Goal: Obtain resource: Obtain resource

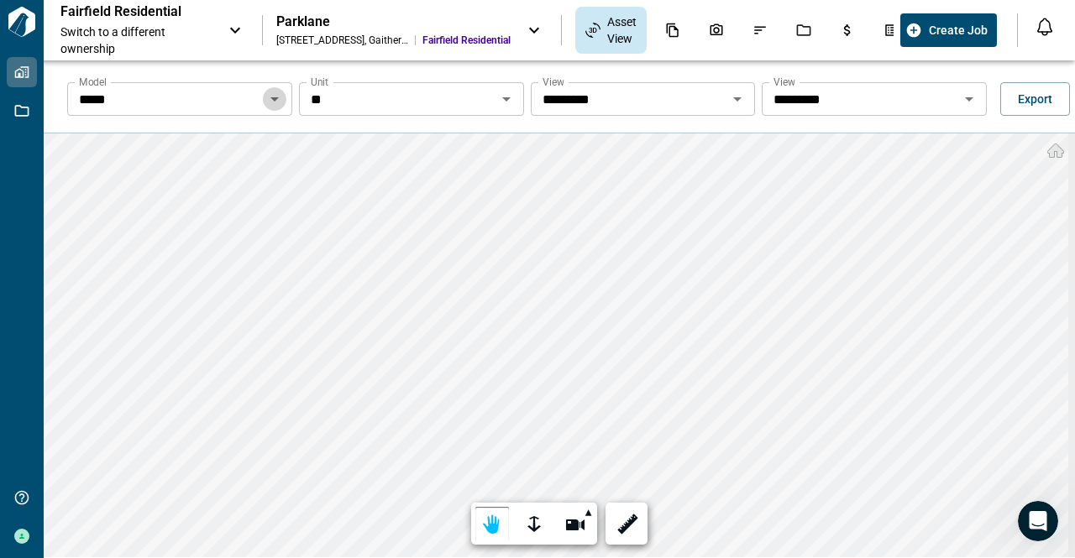
click at [272, 100] on icon "Open" at bounding box center [274, 99] width 8 height 4
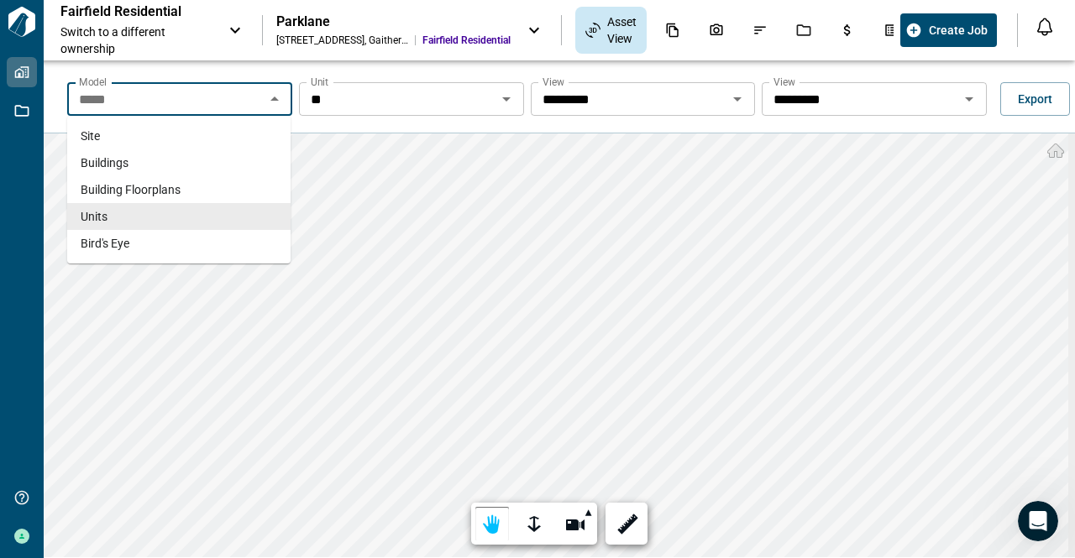
click at [272, 100] on icon "Close" at bounding box center [274, 99] width 8 height 4
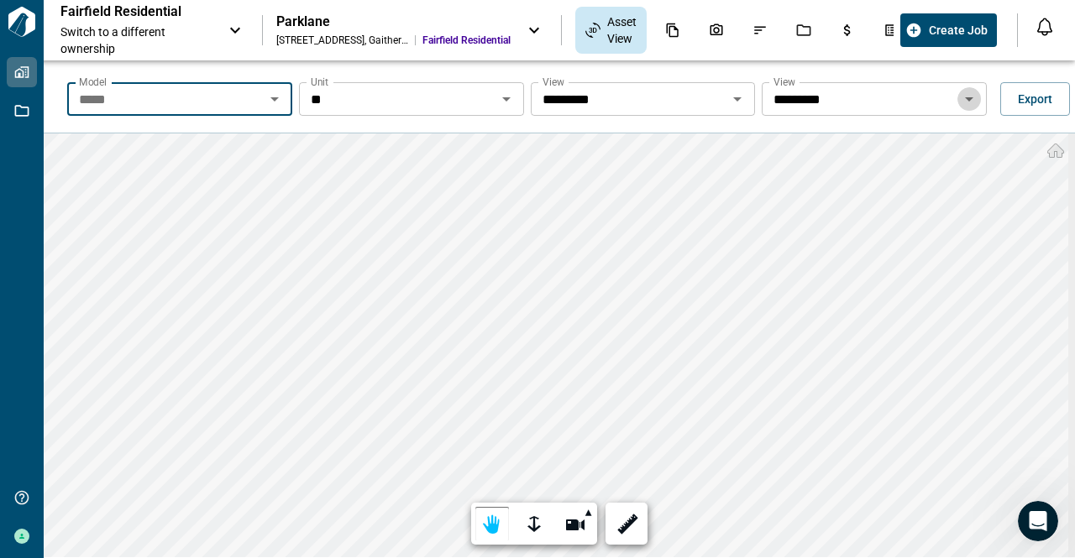
click at [963, 105] on icon "Open" at bounding box center [969, 99] width 20 height 20
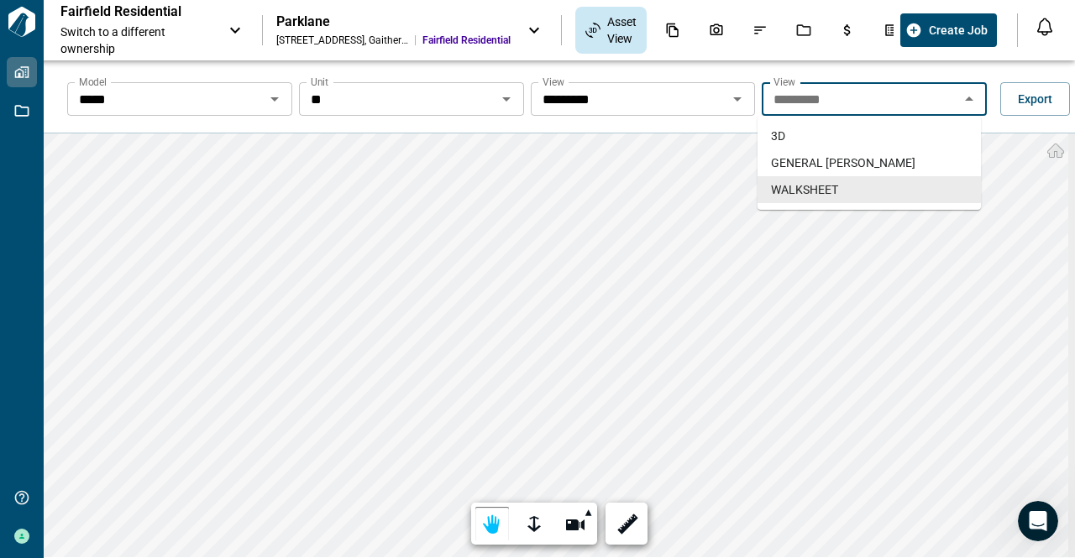
click at [822, 194] on span "WALKSHEET" at bounding box center [804, 189] width 67 height 17
click at [965, 100] on icon "Open" at bounding box center [969, 99] width 20 height 20
click at [873, 163] on span "GENERAL [PERSON_NAME]" at bounding box center [843, 163] width 144 height 17
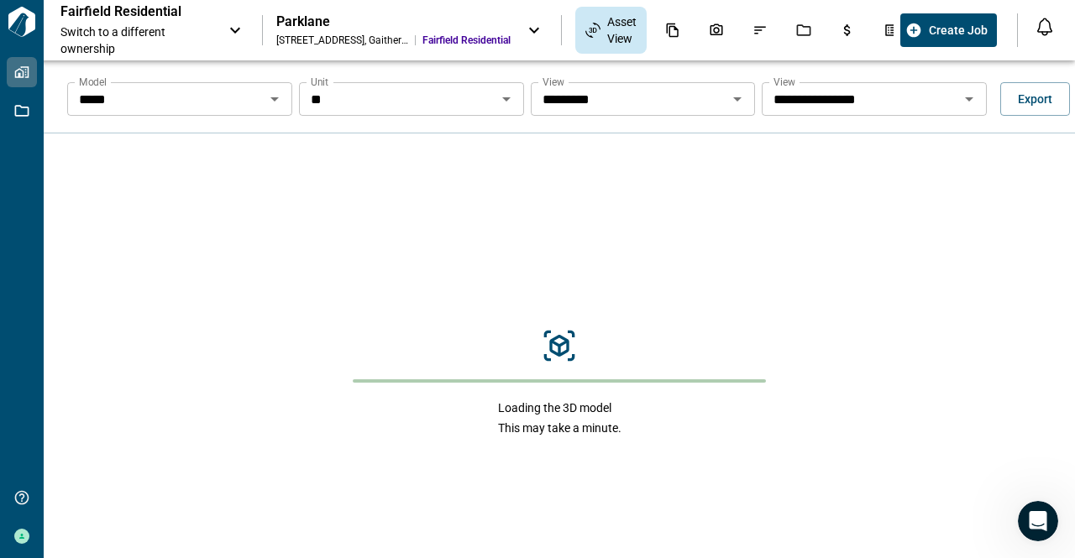
click at [964, 101] on icon "Open" at bounding box center [969, 99] width 20 height 20
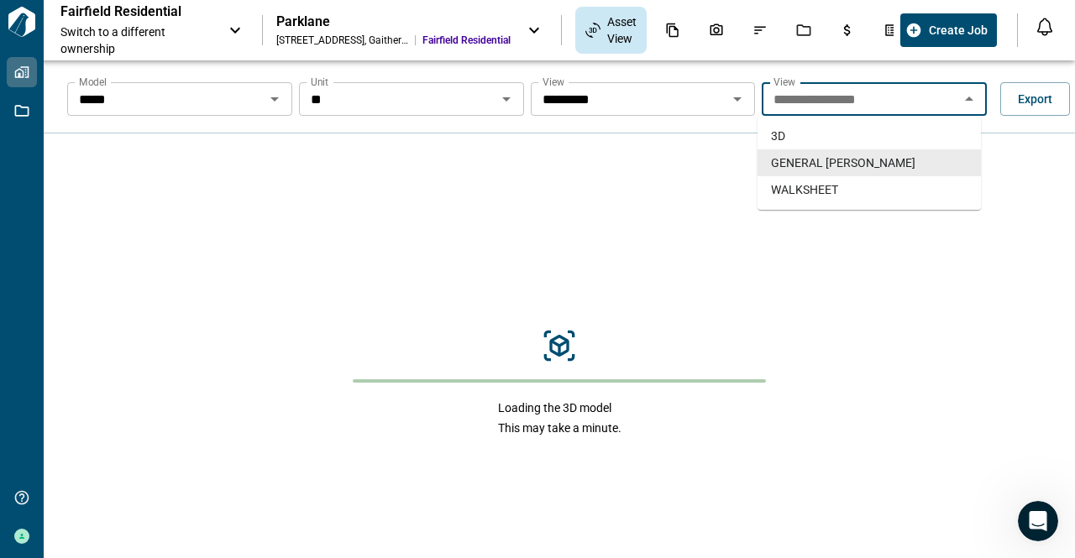
drag, startPoint x: 964, startPoint y: 101, endPoint x: 1009, endPoint y: 183, distance: 94.0
click at [1012, 181] on div "Loading the 3D model This may take a minute." at bounding box center [559, 383] width 1031 height 498
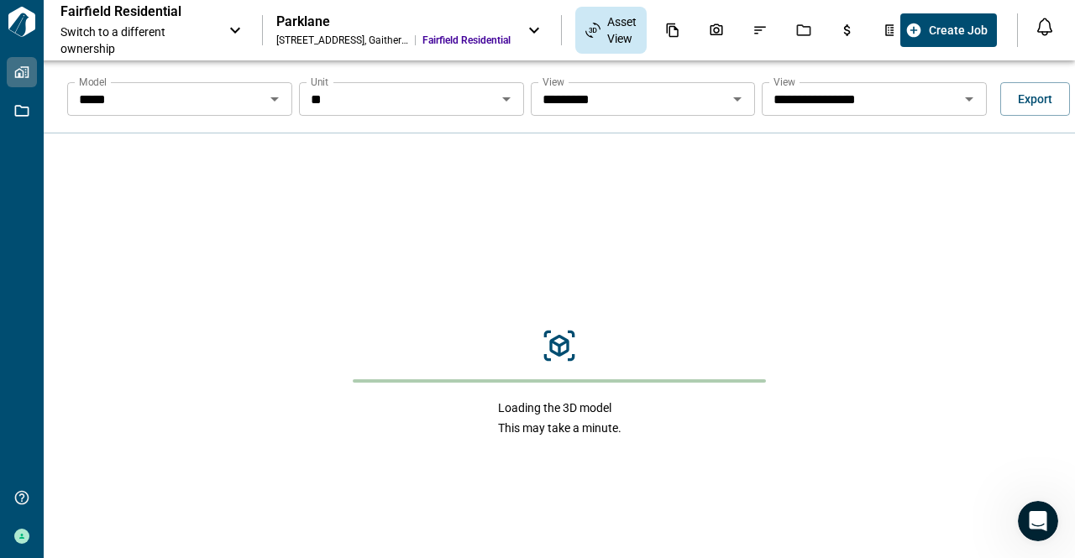
click at [960, 105] on icon "Open" at bounding box center [969, 99] width 20 height 20
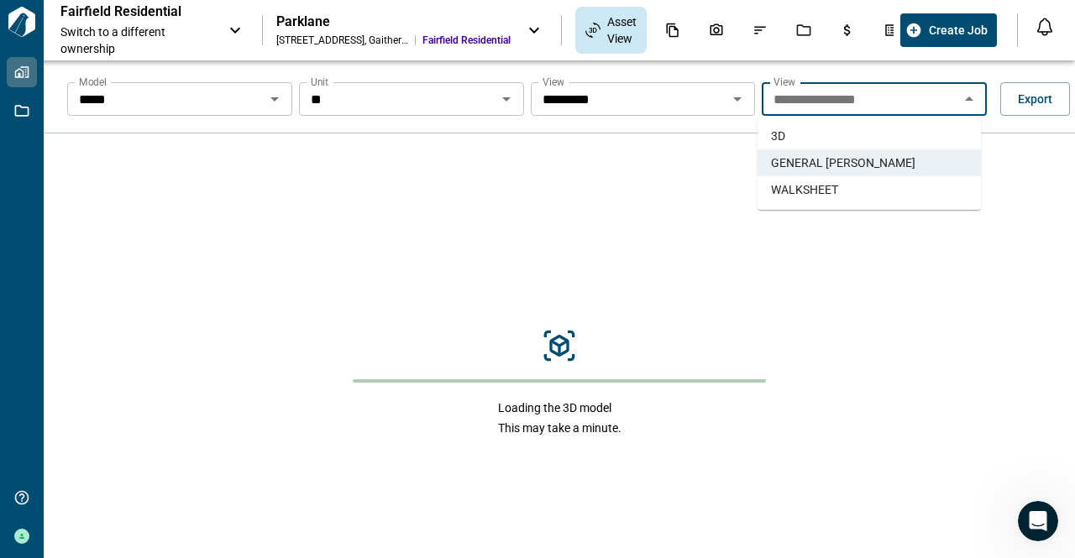
click at [832, 192] on span "WALKSHEET" at bounding box center [804, 189] width 67 height 17
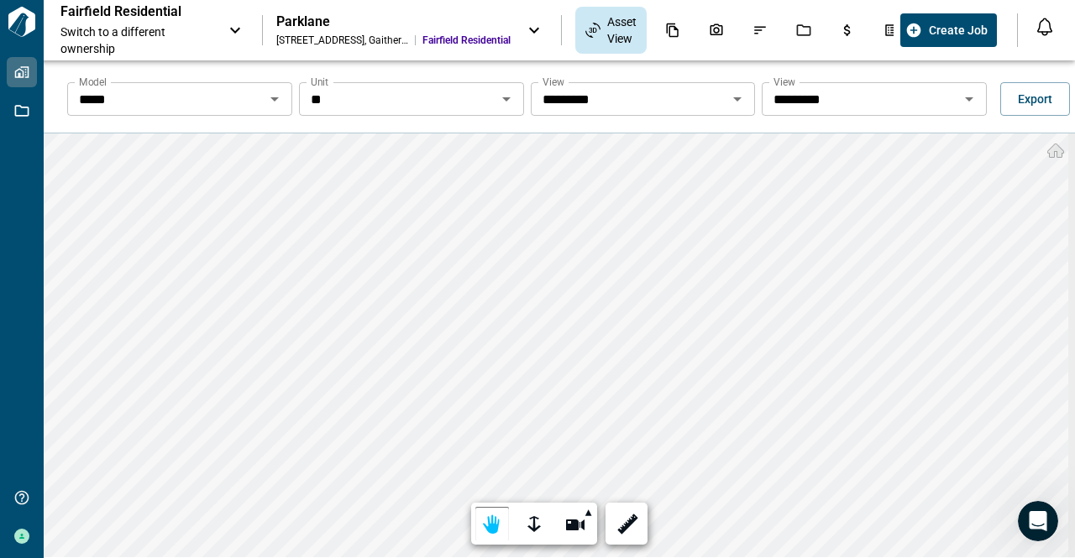
click at [733, 98] on icon "Open" at bounding box center [737, 99] width 8 height 4
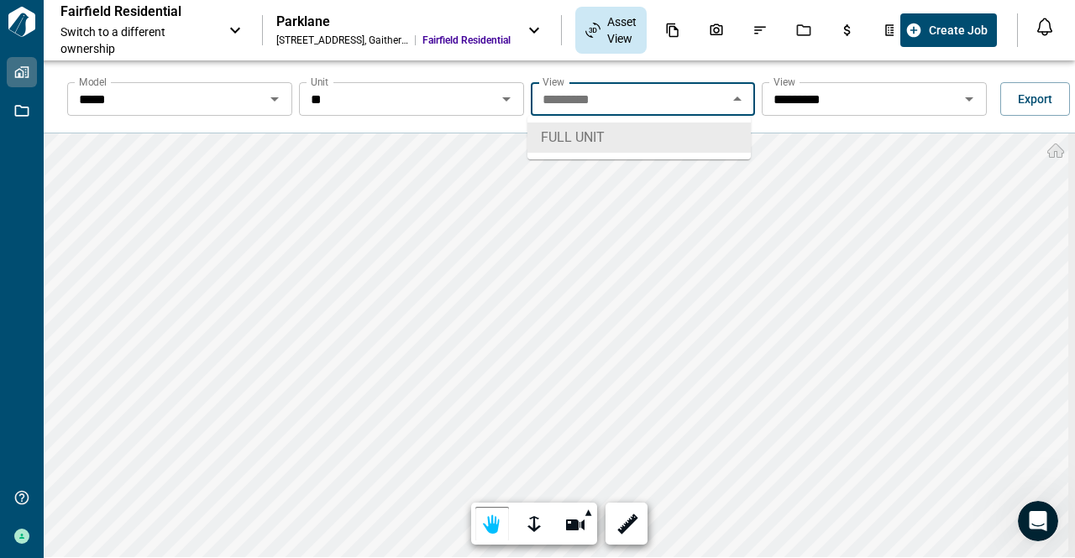
click at [733, 98] on icon "Close" at bounding box center [737, 99] width 8 height 4
click at [500, 103] on icon "Open" at bounding box center [506, 99] width 20 height 20
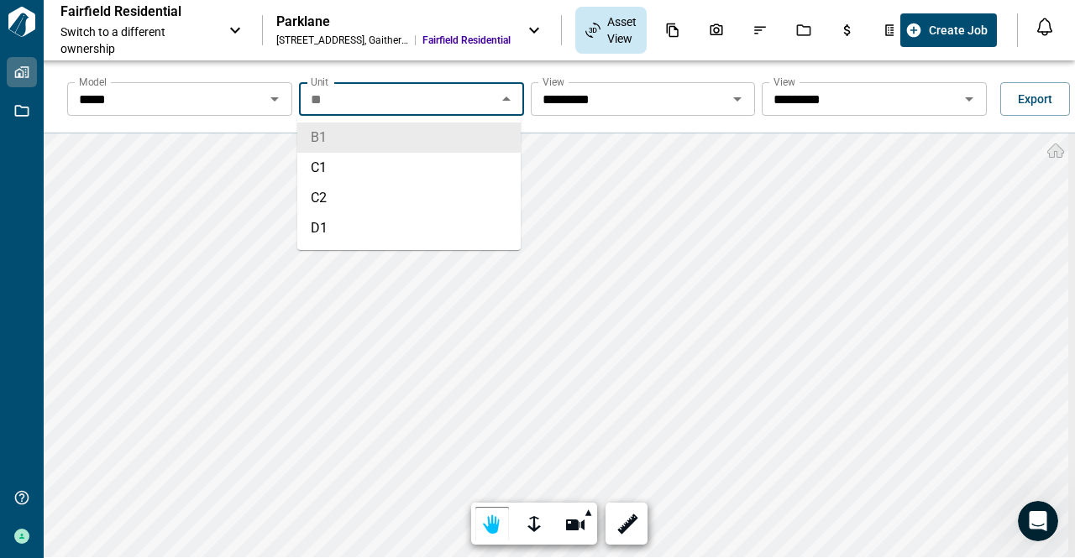
click at [500, 102] on icon "Close" at bounding box center [506, 99] width 20 height 20
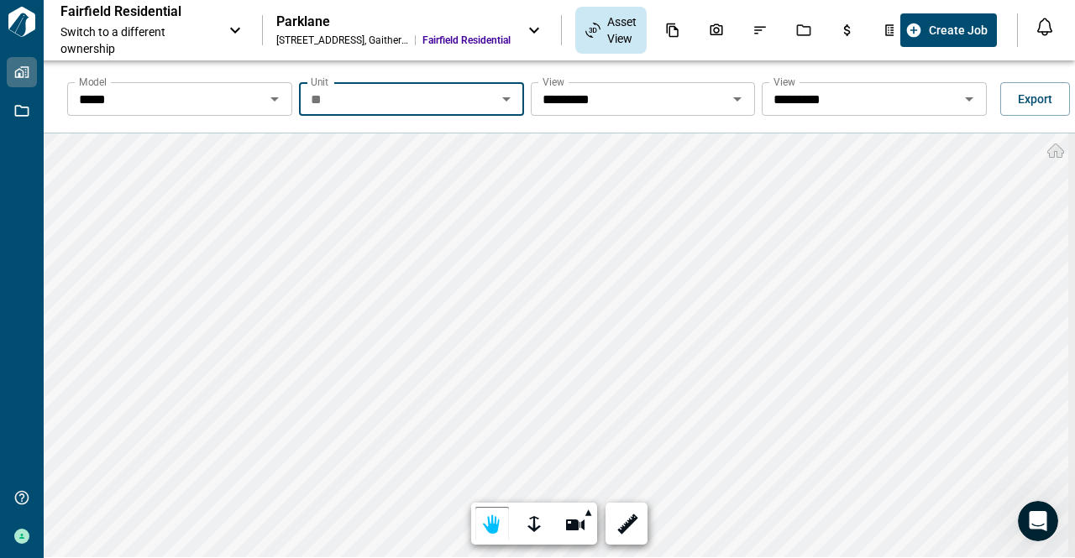
click at [962, 103] on icon "Open" at bounding box center [969, 99] width 20 height 20
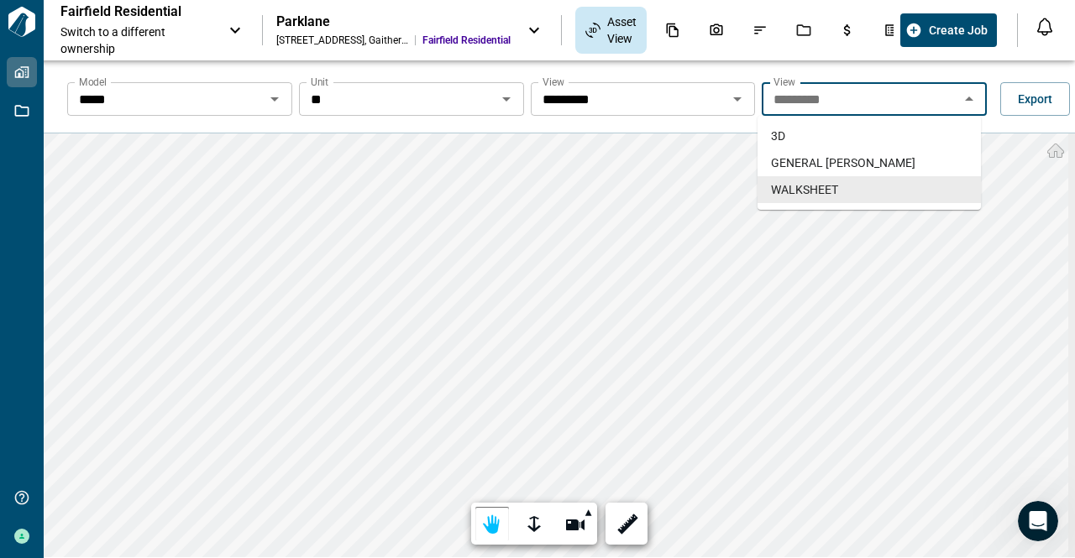
click at [816, 194] on span "WALKSHEET" at bounding box center [804, 189] width 67 height 17
click at [965, 100] on icon "Open" at bounding box center [969, 99] width 8 height 4
click at [962, 101] on icon "Close" at bounding box center [969, 99] width 20 height 20
click at [271, 97] on icon "Open" at bounding box center [274, 99] width 8 height 4
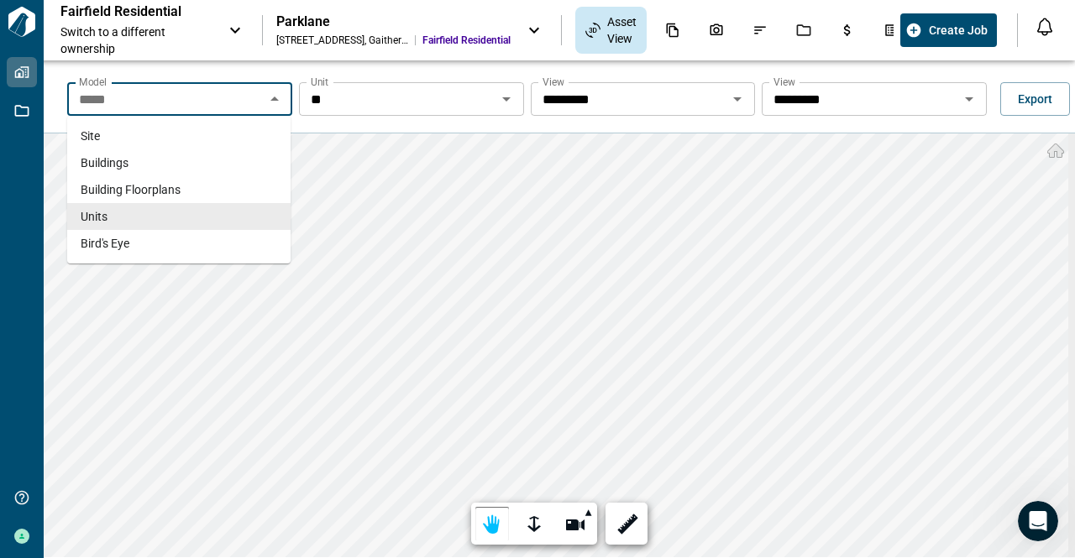
click at [114, 216] on li "Units" at bounding box center [178, 216] width 223 height 27
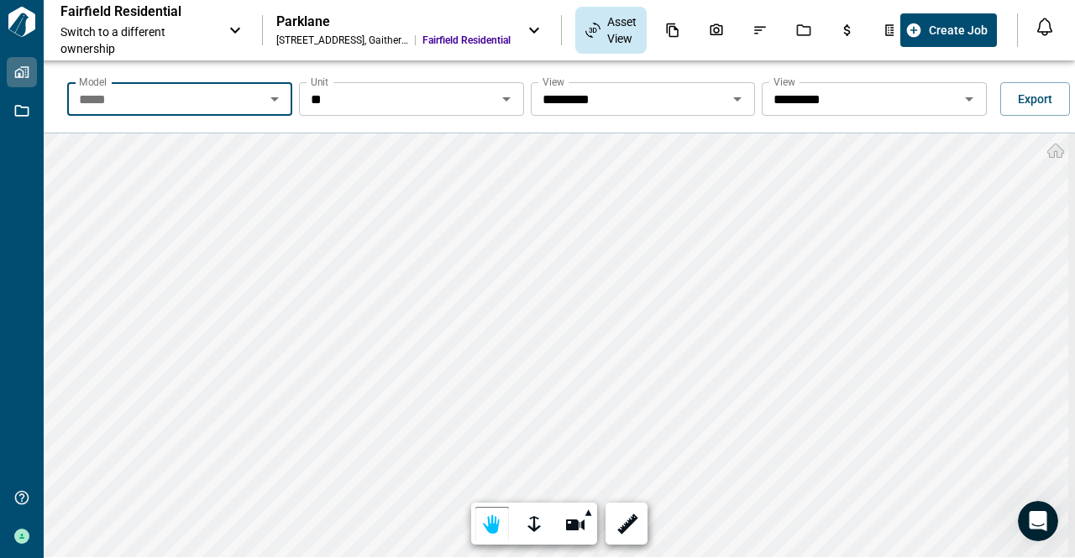
click at [731, 99] on icon "Open" at bounding box center [737, 99] width 20 height 20
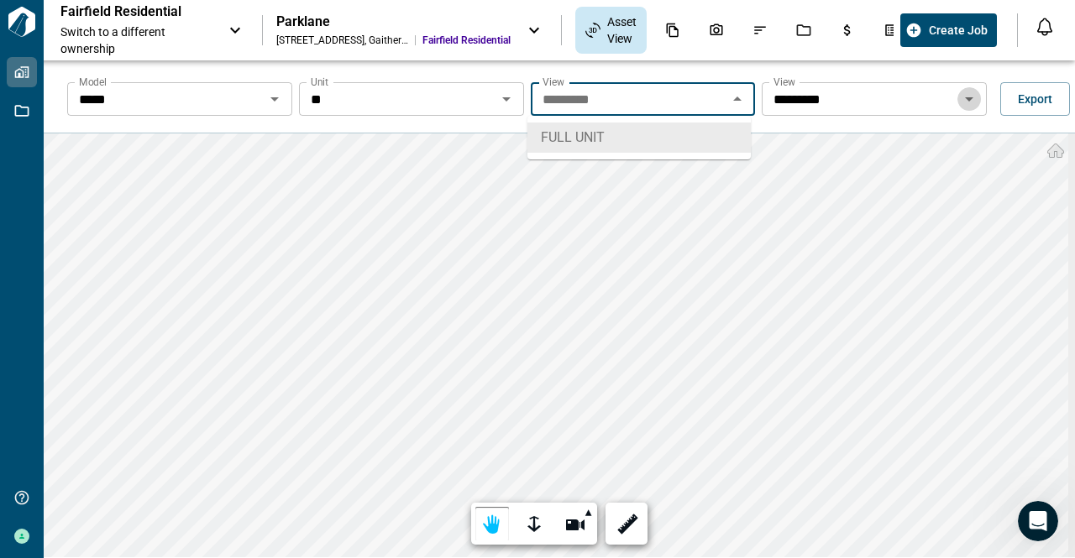
click at [965, 98] on icon "Open" at bounding box center [969, 99] width 8 height 4
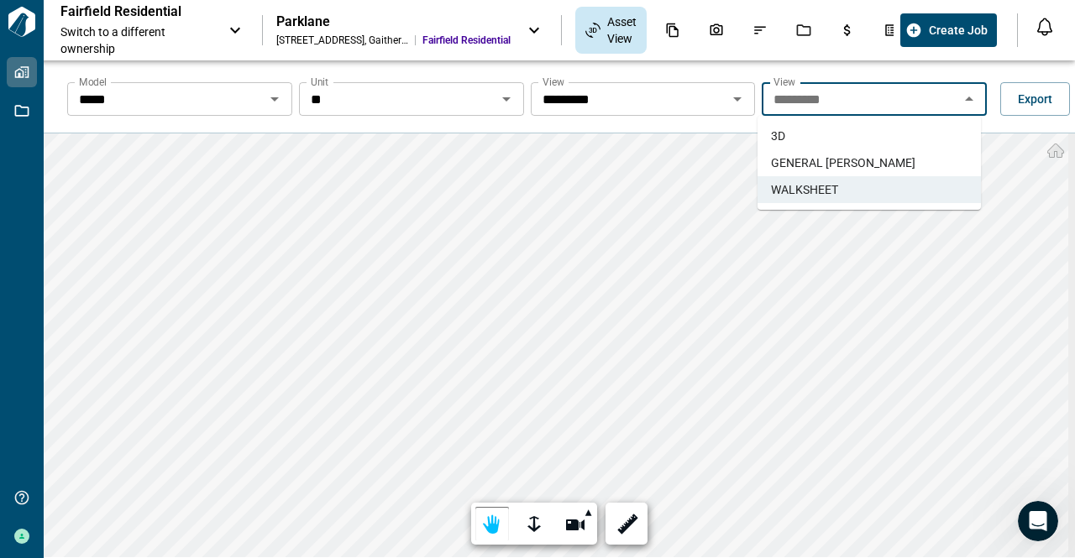
click at [793, 162] on span "GENERAL [PERSON_NAME]" at bounding box center [843, 163] width 144 height 17
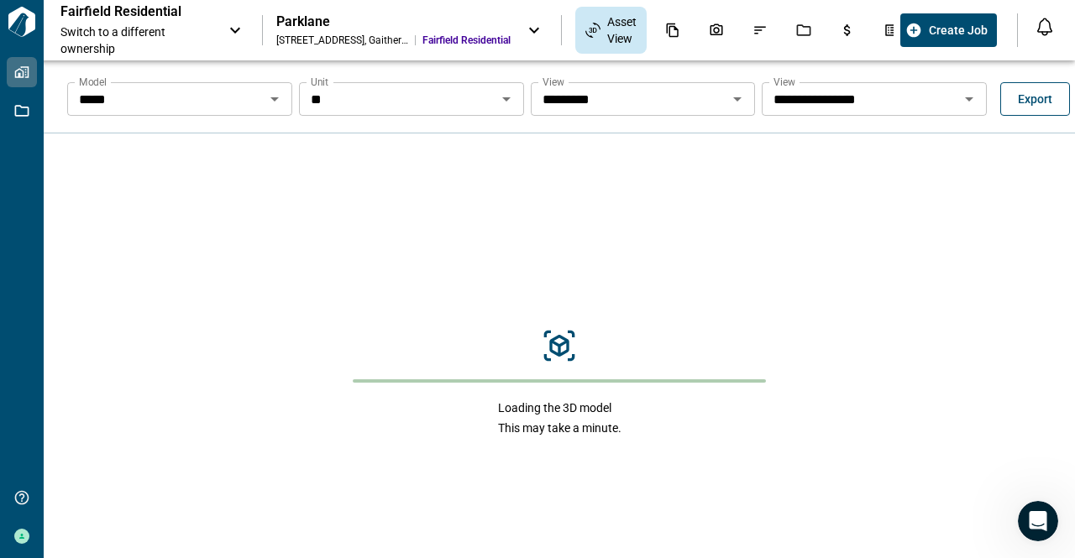
click at [1031, 102] on span "Export" at bounding box center [1035, 99] width 34 height 17
click at [446, 226] on div at bounding box center [537, 279] width 1075 height 558
click at [965, 92] on icon "Open" at bounding box center [969, 99] width 20 height 20
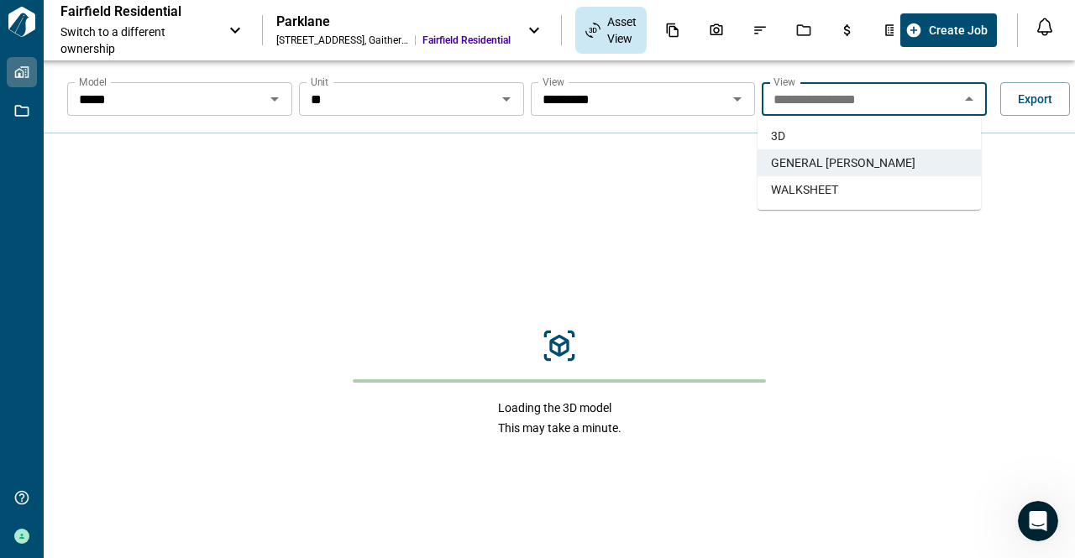
click at [862, 188] on li "WALKSHEET" at bounding box center [868, 189] width 223 height 27
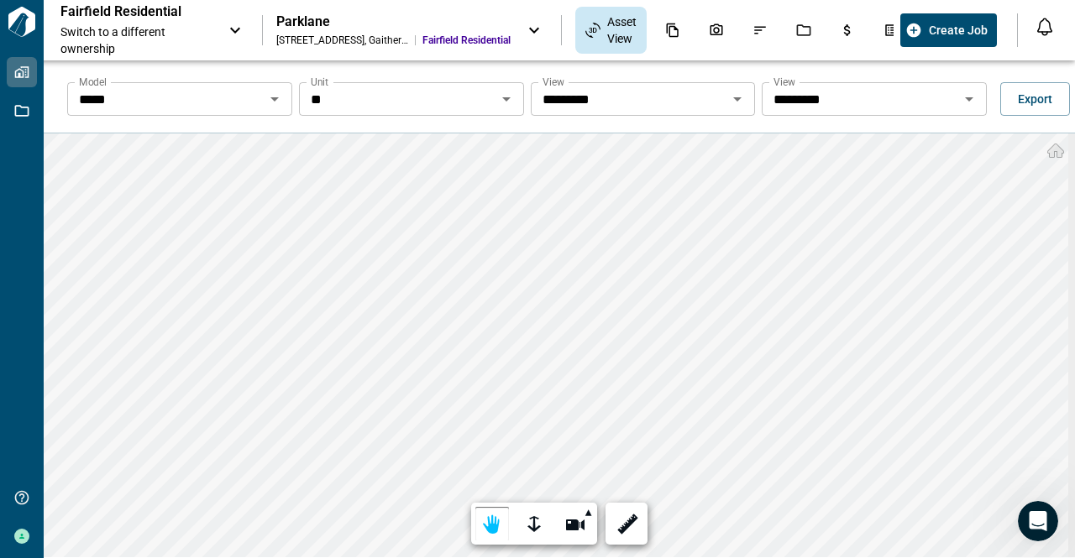
click at [507, 112] on div "** Unit" at bounding box center [411, 99] width 225 height 34
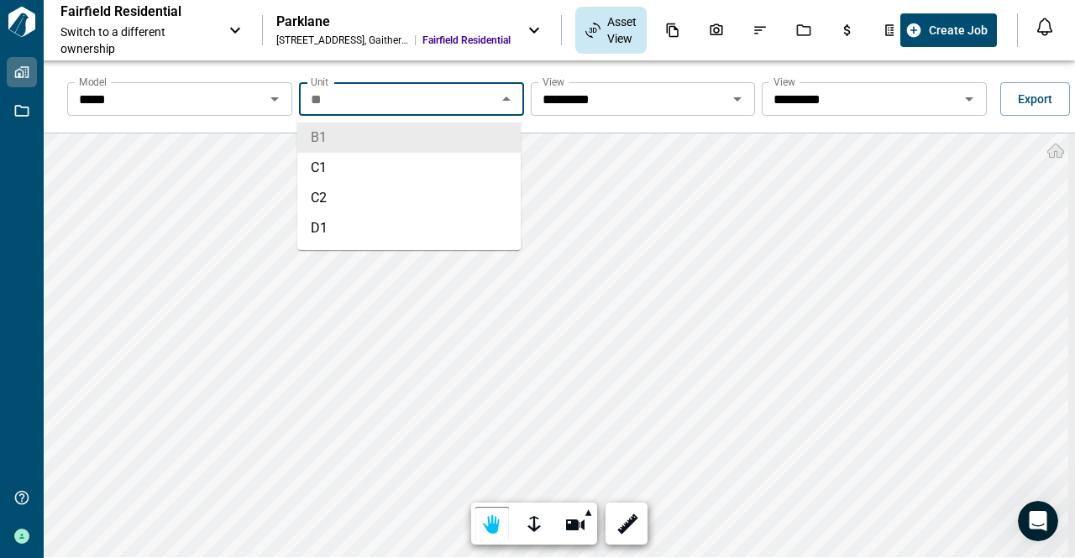
click at [506, 100] on icon "Close" at bounding box center [506, 99] width 8 height 4
